Goal: Complete application form

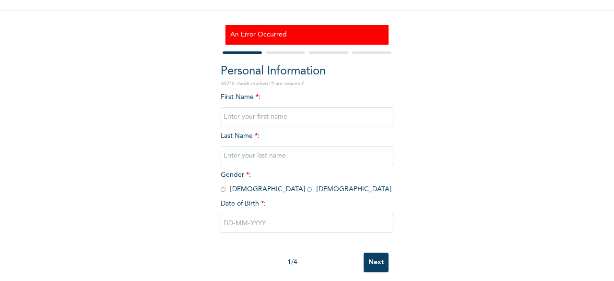
scroll to position [87, 0]
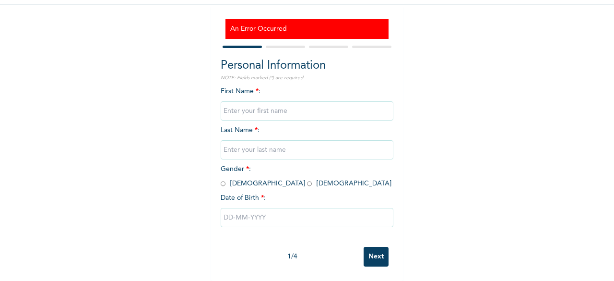
click at [376, 246] on input "Next" at bounding box center [375, 256] width 25 height 20
click at [445, 164] on div "Enrollee Sign-Up Form An Error Occurred Personal Information NOTE: Fields marke…" at bounding box center [307, 100] width 614 height 359
click at [228, 88] on span "First Name * :" at bounding box center [307, 101] width 173 height 26
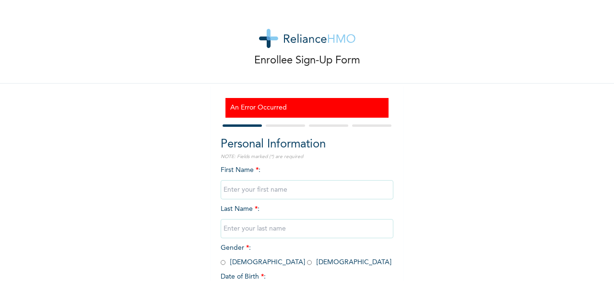
click at [240, 186] on input "text" at bounding box center [307, 189] width 173 height 19
type input "[PERSON_NAME]"
click at [238, 231] on input "text" at bounding box center [307, 228] width 173 height 19
type input "Kanu"
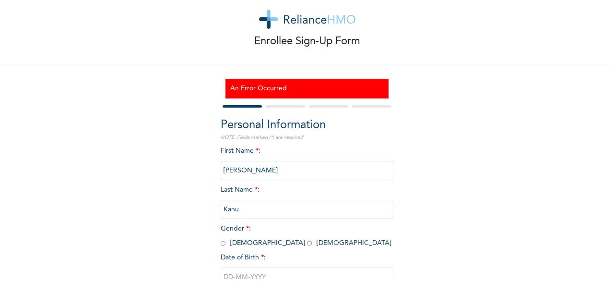
scroll to position [38, 0]
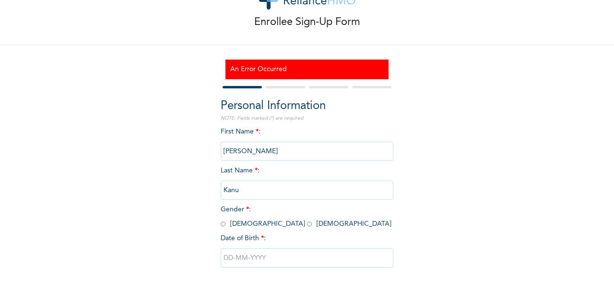
click at [221, 224] on input "radio" at bounding box center [223, 223] width 5 height 9
radio input "true"
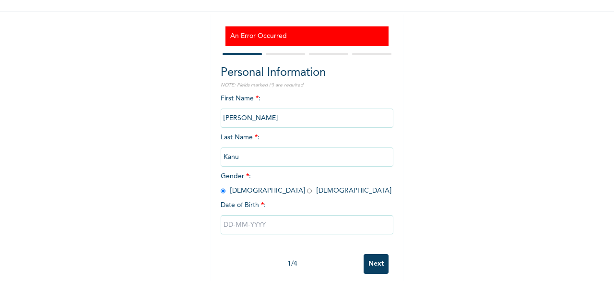
scroll to position [74, 0]
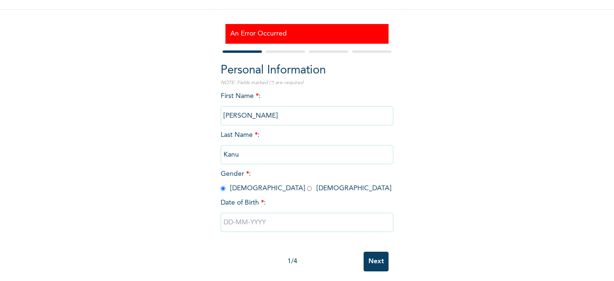
click at [235, 230] on input "text" at bounding box center [307, 221] width 173 height 19
select select "8"
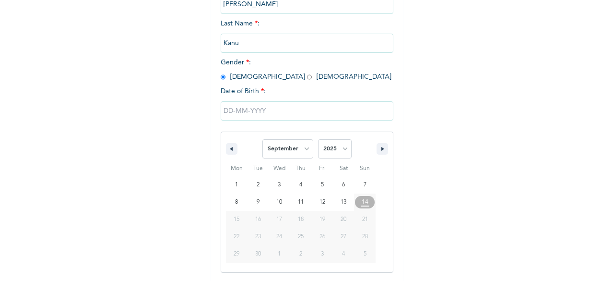
scroll to position [185, 0]
click at [339, 151] on select "2025 2024 2023 2022 2021 2020 2019 2018 2017 2016 2015 2014 2013 2012 2011 2010…" at bounding box center [335, 148] width 34 height 19
select select "1968"
click at [318, 140] on select "2025 2024 2023 2022 2021 2020 2019 2018 2017 2016 2015 2014 2013 2012 2011 2010…" at bounding box center [335, 148] width 34 height 19
type input "09/29/1968"
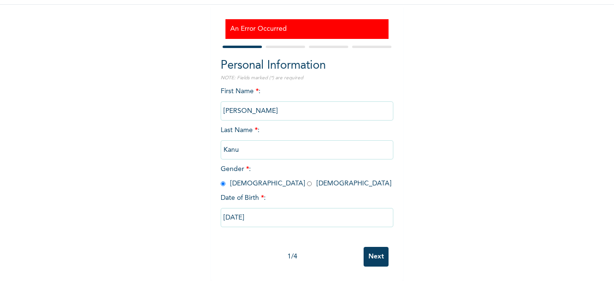
scroll to position [87, 0]
click at [374, 250] on input "Next" at bounding box center [375, 256] width 25 height 20
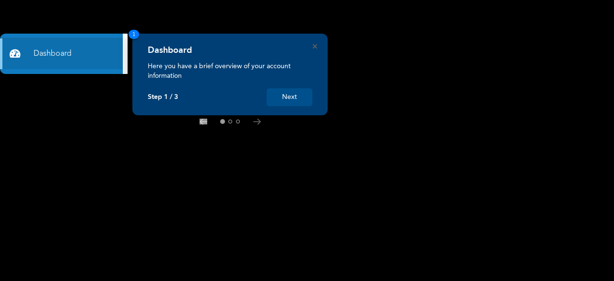
click at [287, 98] on button "Next" at bounding box center [290, 97] width 46 height 18
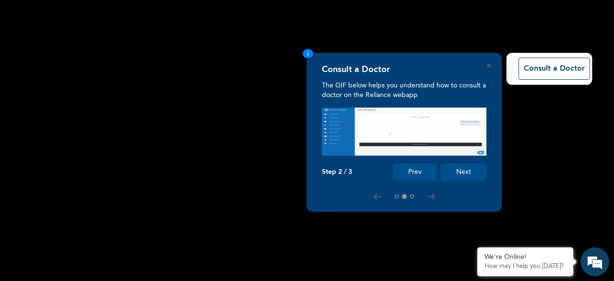
click at [468, 171] on button "Next" at bounding box center [464, 172] width 46 height 18
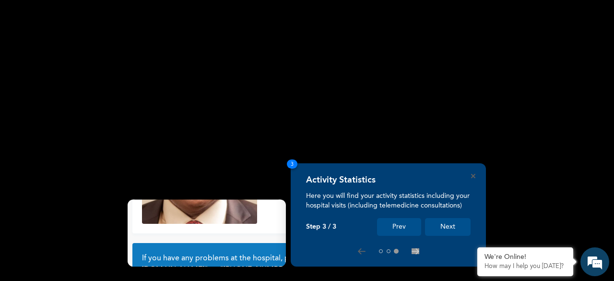
scroll to position [91, 0]
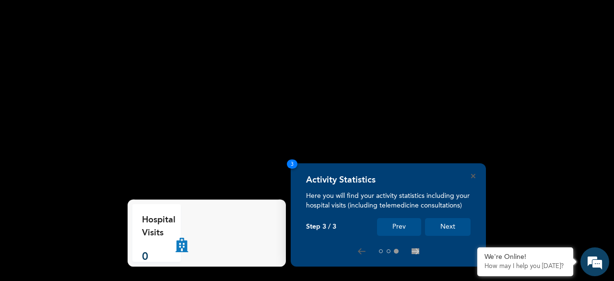
click at [450, 227] on button "Next" at bounding box center [448, 227] width 46 height 18
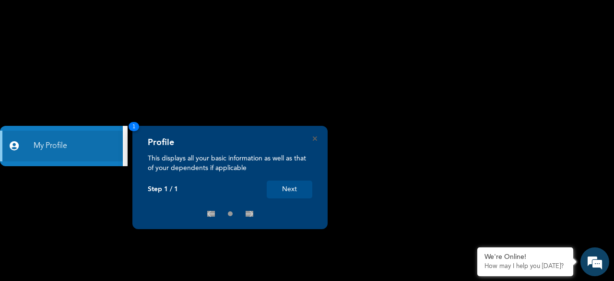
click at [292, 187] on button "Next" at bounding box center [290, 189] width 46 height 18
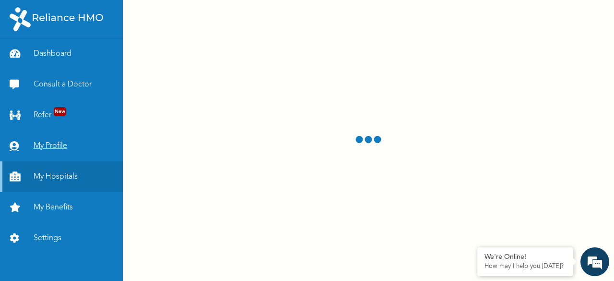
click at [60, 146] on link "My Profile" at bounding box center [61, 145] width 123 height 31
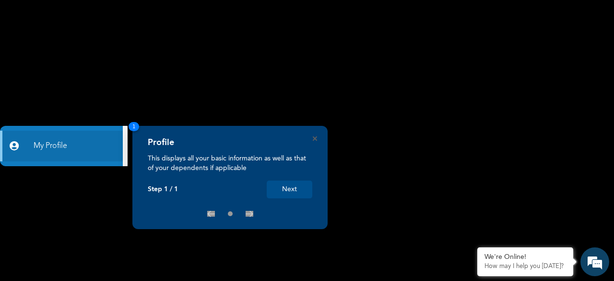
click at [289, 189] on button "Next" at bounding box center [290, 189] width 46 height 18
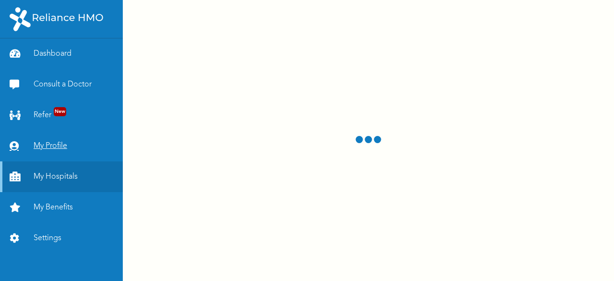
click at [55, 142] on link "My Profile" at bounding box center [61, 145] width 123 height 31
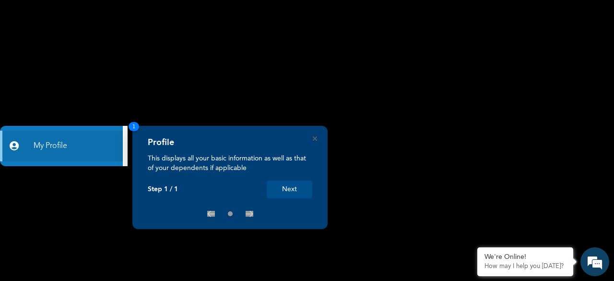
click at [287, 187] on button "Next" at bounding box center [290, 189] width 46 height 18
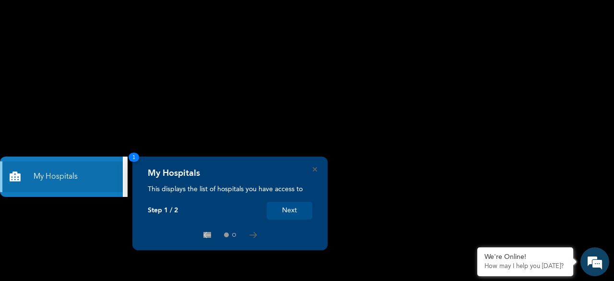
click at [286, 209] on button "Next" at bounding box center [290, 210] width 46 height 18
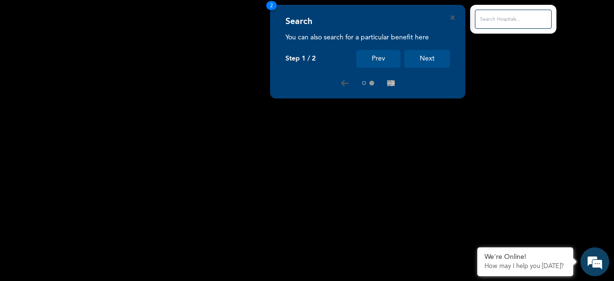
click at [435, 55] on button "Next" at bounding box center [427, 59] width 46 height 18
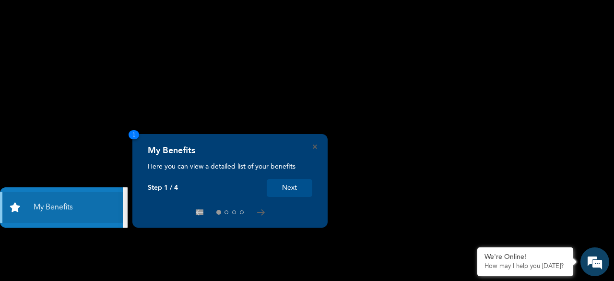
click at [297, 185] on button "Next" at bounding box center [290, 188] width 46 height 18
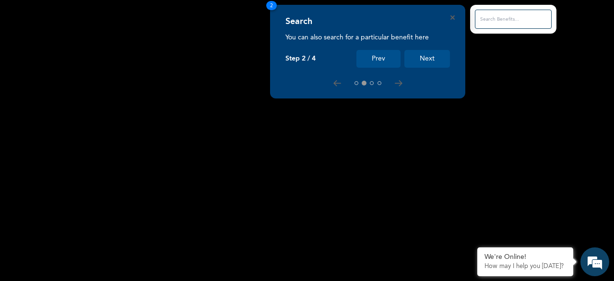
click at [432, 58] on button "Next" at bounding box center [427, 59] width 46 height 18
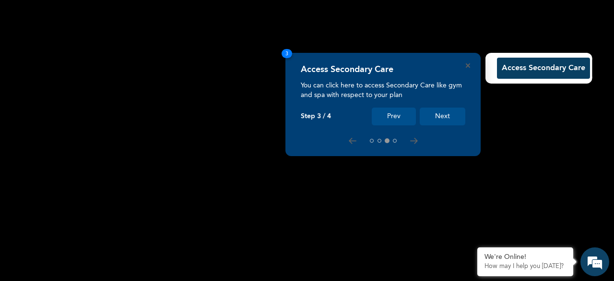
click at [443, 113] on button "Next" at bounding box center [443, 116] width 46 height 18
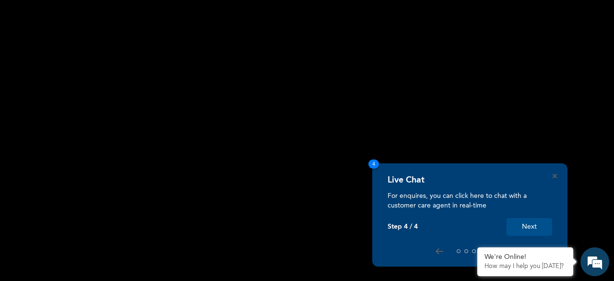
click at [526, 226] on button "Next" at bounding box center [529, 227] width 46 height 18
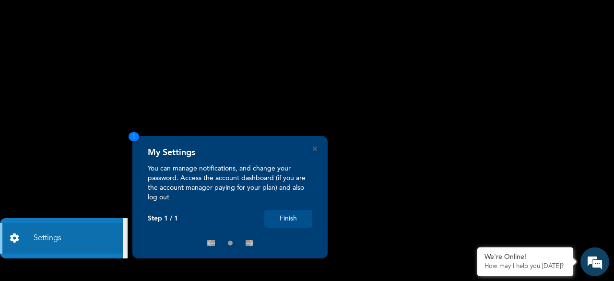
click at [288, 220] on button "Finish" at bounding box center [288, 219] width 48 height 18
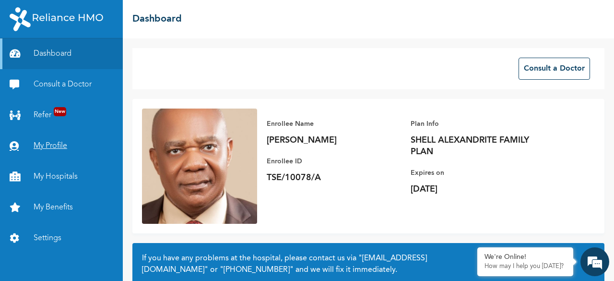
click at [55, 146] on link "My Profile" at bounding box center [61, 145] width 123 height 31
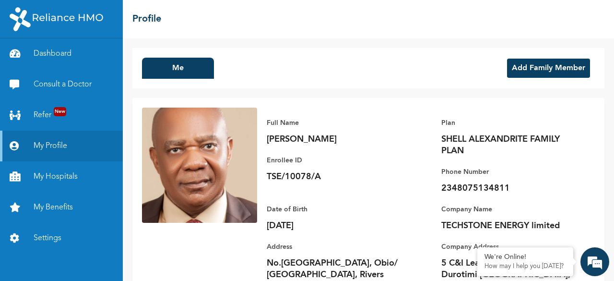
click at [535, 70] on button "Add Family Member" at bounding box center [548, 67] width 83 height 19
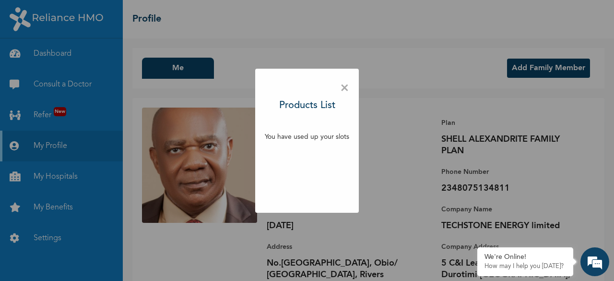
click at [342, 87] on span "×" at bounding box center [344, 88] width 9 height 20
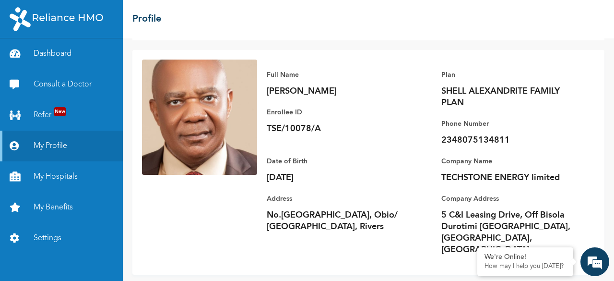
scroll to position [49, 0]
